Goal: Navigation & Orientation: Go to known website

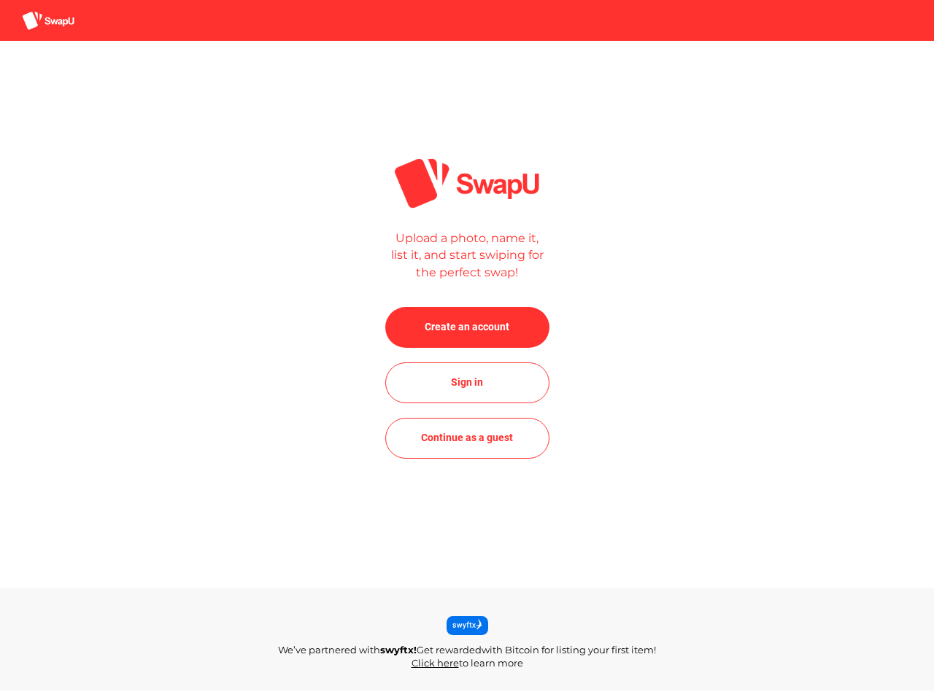
click at [467, 15] on div at bounding box center [467, 15] width 934 height 31
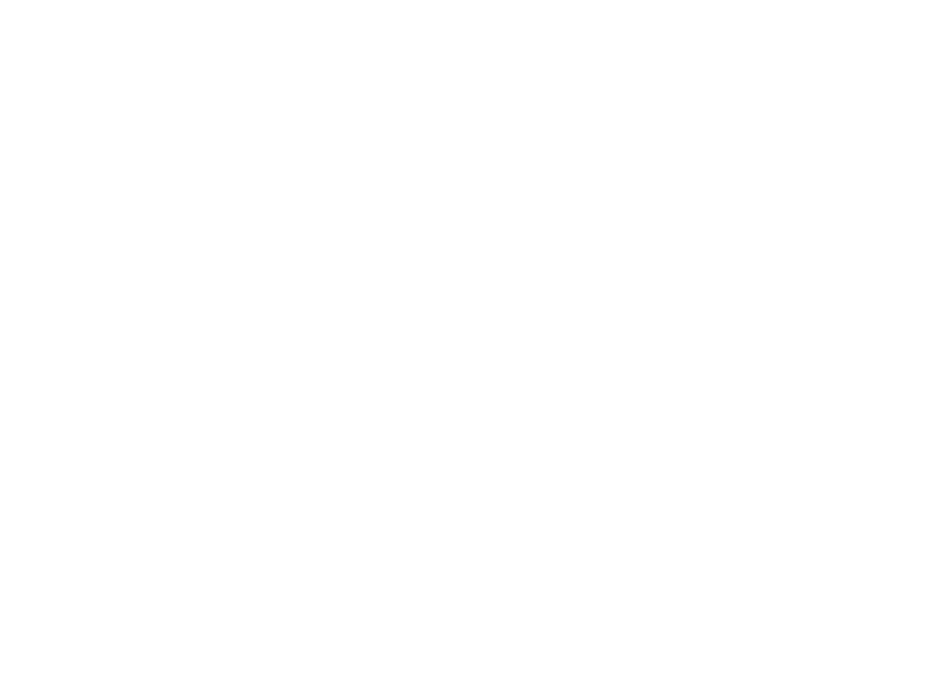
click at [467, 328] on body at bounding box center [467, 350] width 934 height 700
click at [467, 383] on body at bounding box center [467, 350] width 934 height 700
click at [467, 438] on body at bounding box center [467, 350] width 934 height 700
